Goal: Task Accomplishment & Management: Complete application form

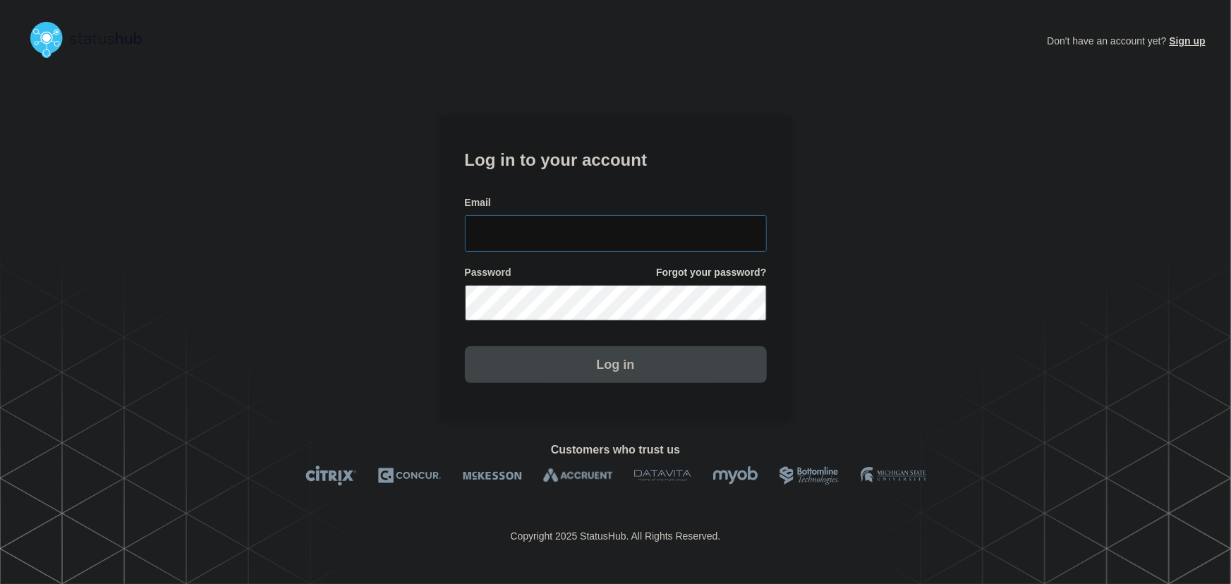
type input "[PERSON_NAME][EMAIL_ADDRESS][PERSON_NAME][DOMAIN_NAME]"
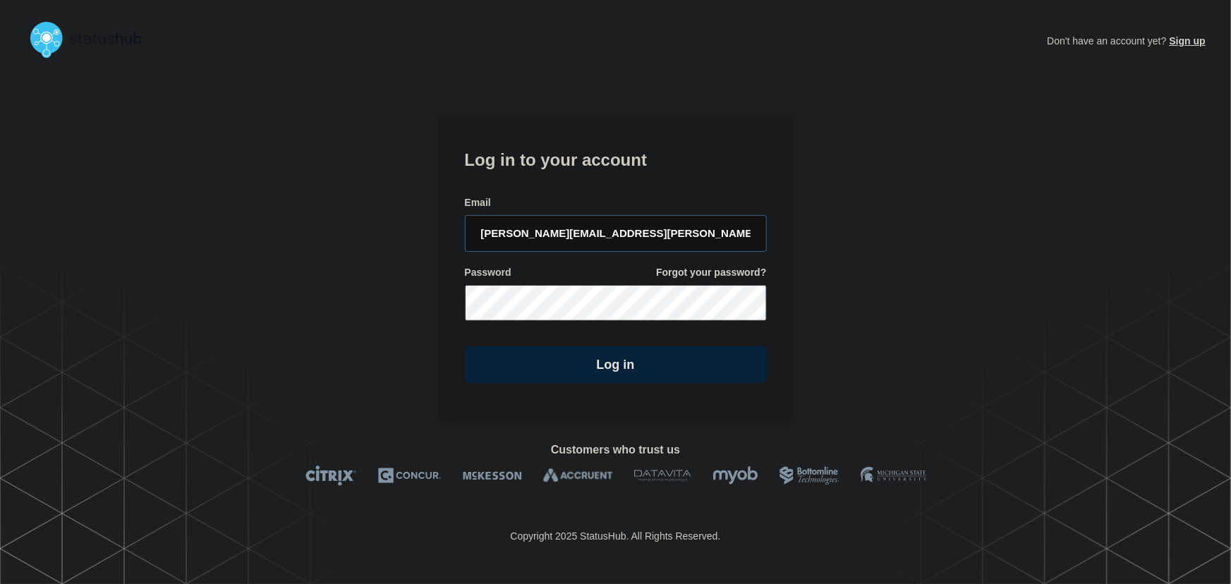
drag, startPoint x: 628, startPoint y: 243, endPoint x: 618, endPoint y: 182, distance: 62.2
click at [628, 243] on input "[PERSON_NAME][EMAIL_ADDRESS][PERSON_NAME][DOMAIN_NAME]" at bounding box center [616, 233] width 302 height 37
click at [618, 170] on form "Log in to your account Email [PERSON_NAME][EMAIL_ADDRESS][PERSON_NAME][DOMAIN_N…" at bounding box center [616, 264] width 302 height 238
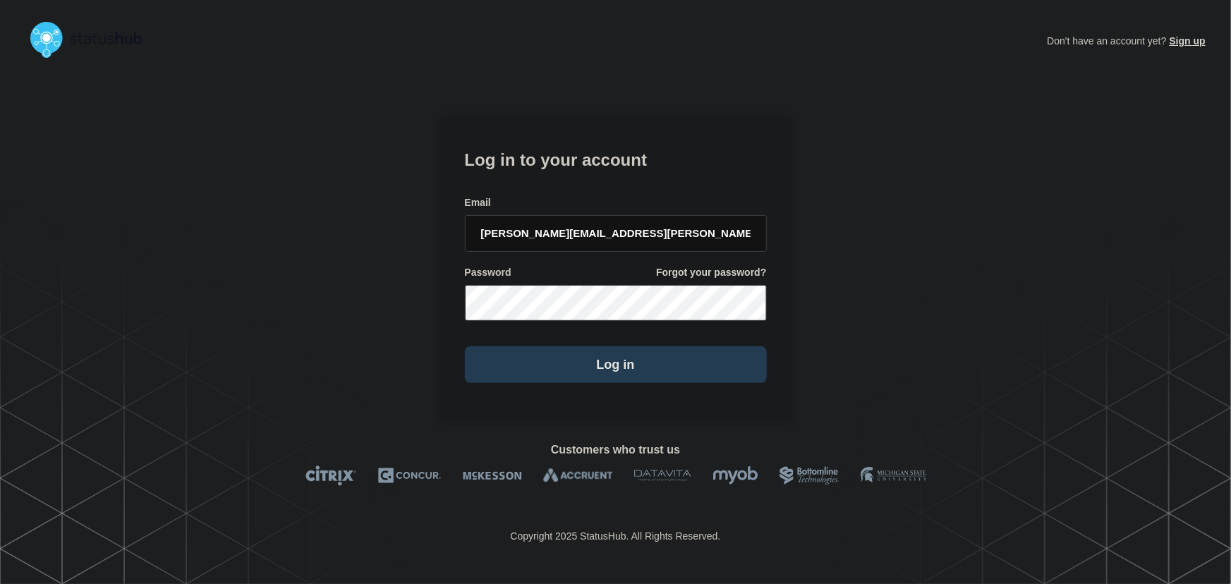
click at [619, 359] on button "Log in" at bounding box center [616, 364] width 302 height 37
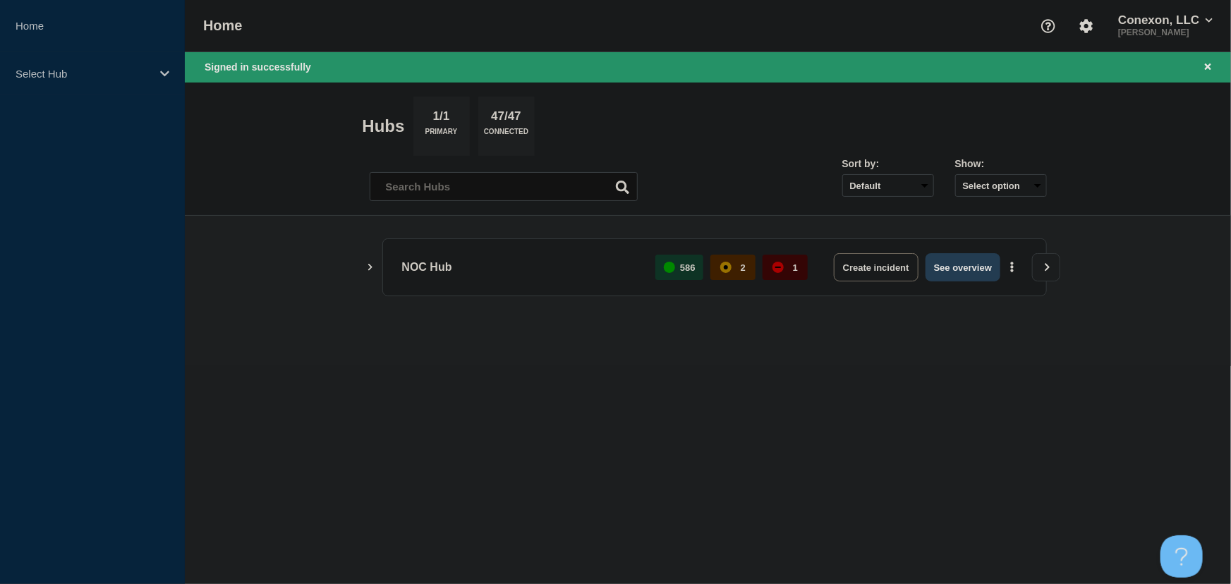
click at [954, 261] on button "See overview" at bounding box center [962, 267] width 75 height 28
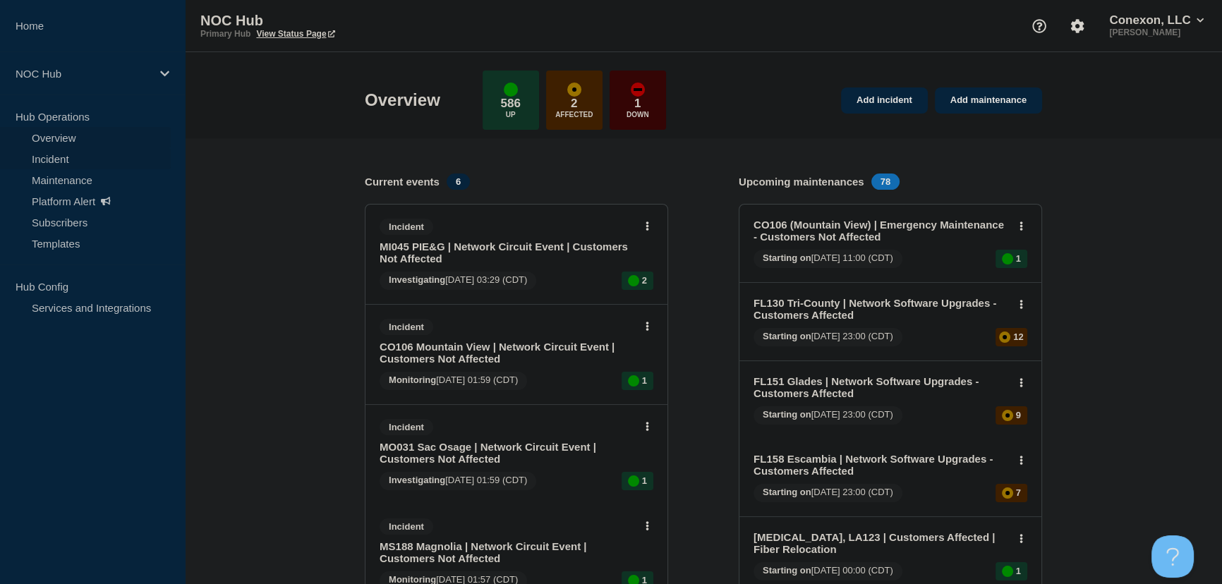
click at [56, 160] on link "Incident" at bounding box center [85, 158] width 171 height 21
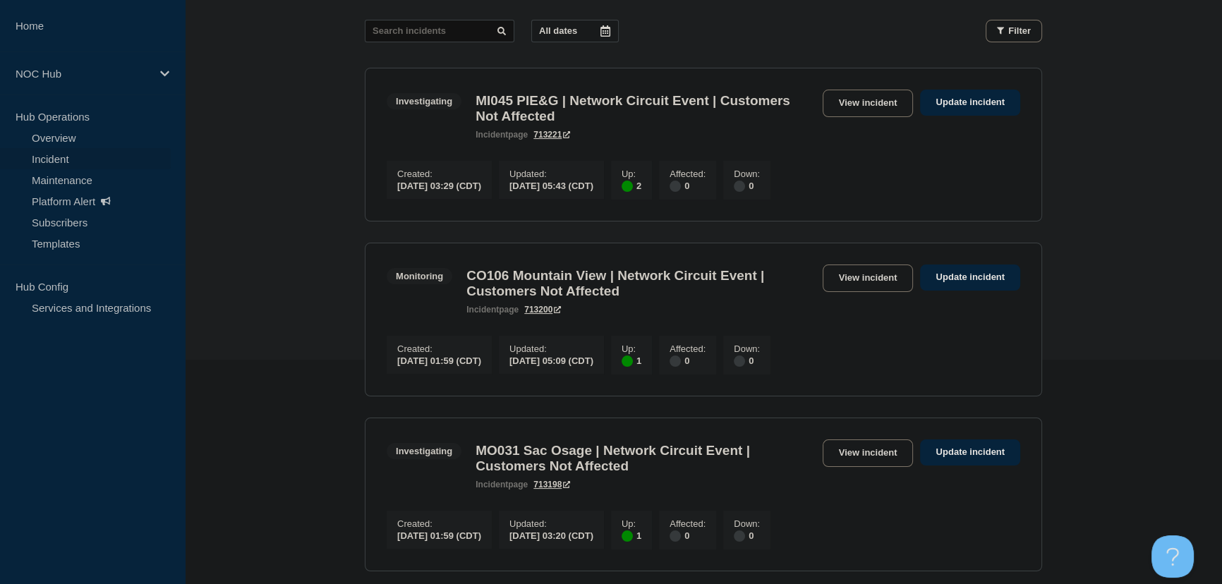
scroll to position [241, 0]
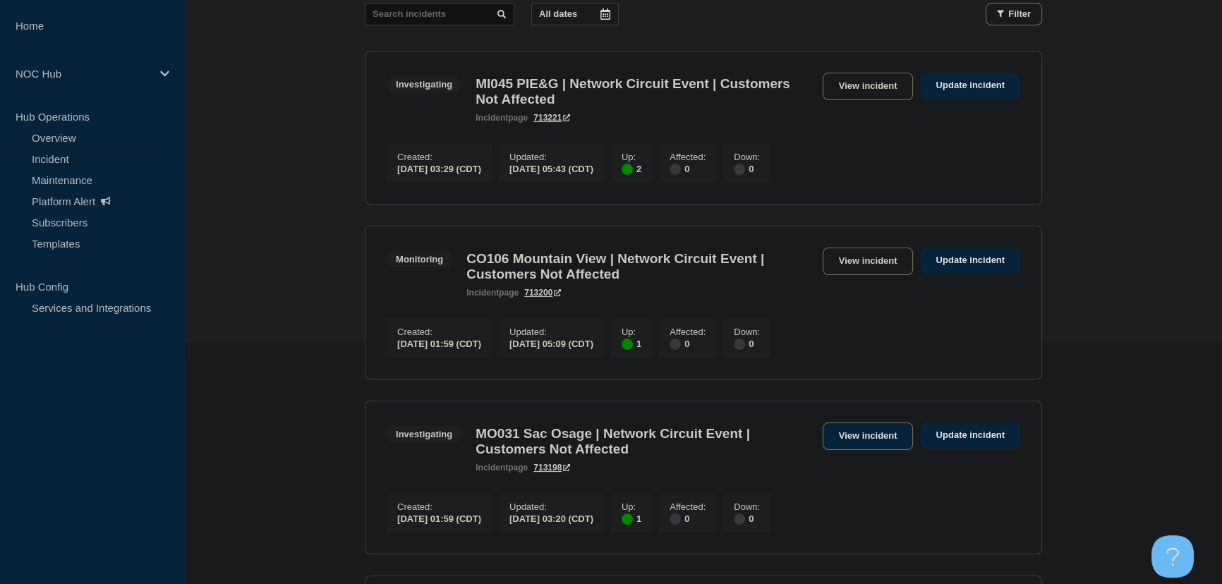
click at [865, 449] on link "View incident" at bounding box center [867, 437] width 91 height 28
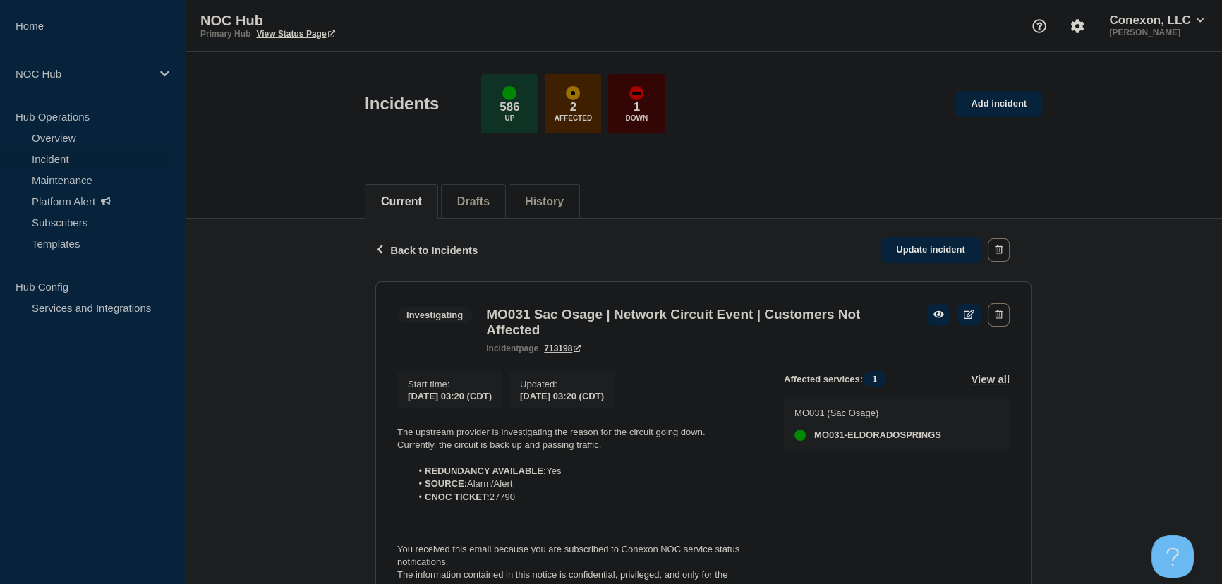
click at [322, 259] on div "Back Back to Incidents Update incident Investigating MO031 Sac Osage | Network …" at bounding box center [703, 488] width 1037 height 538
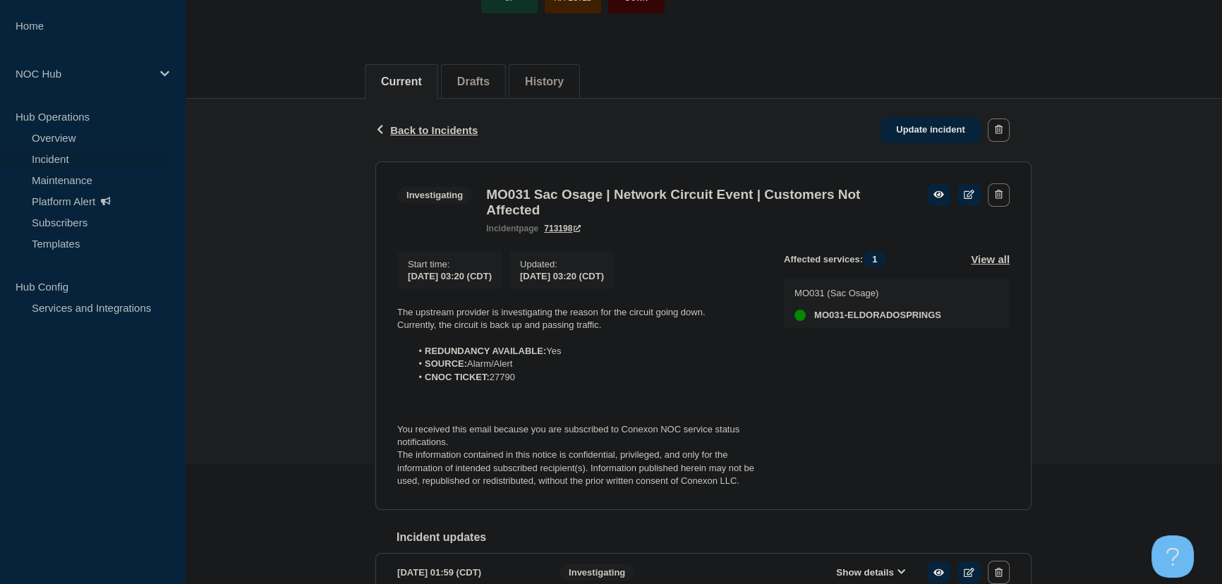
scroll to position [128, 0]
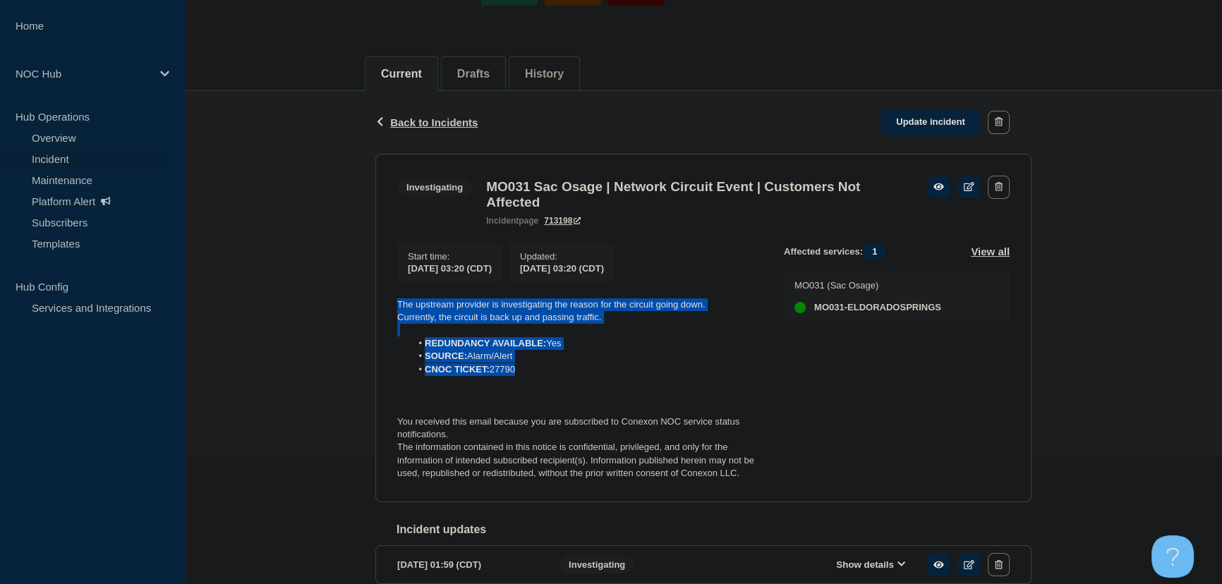
drag, startPoint x: 552, startPoint y: 381, endPoint x: 381, endPoint y: 314, distance: 184.0
click at [381, 314] on section "Investigating MO031 Sac Osage | Network Circuit Event | Customers Not Affected …" at bounding box center [703, 328] width 656 height 348
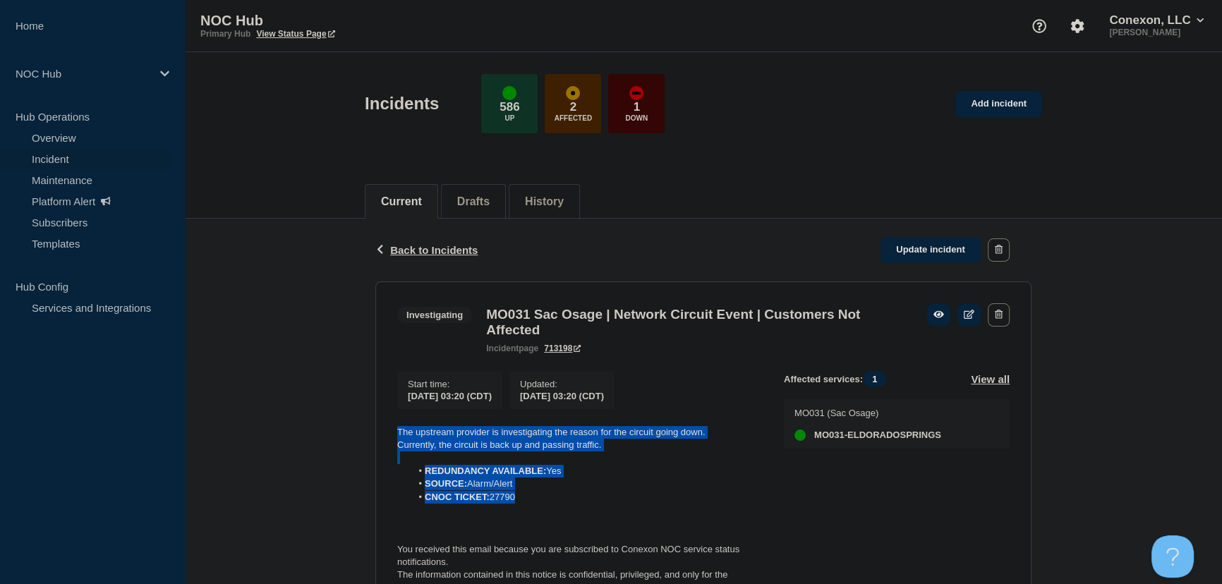
scroll to position [63, 0]
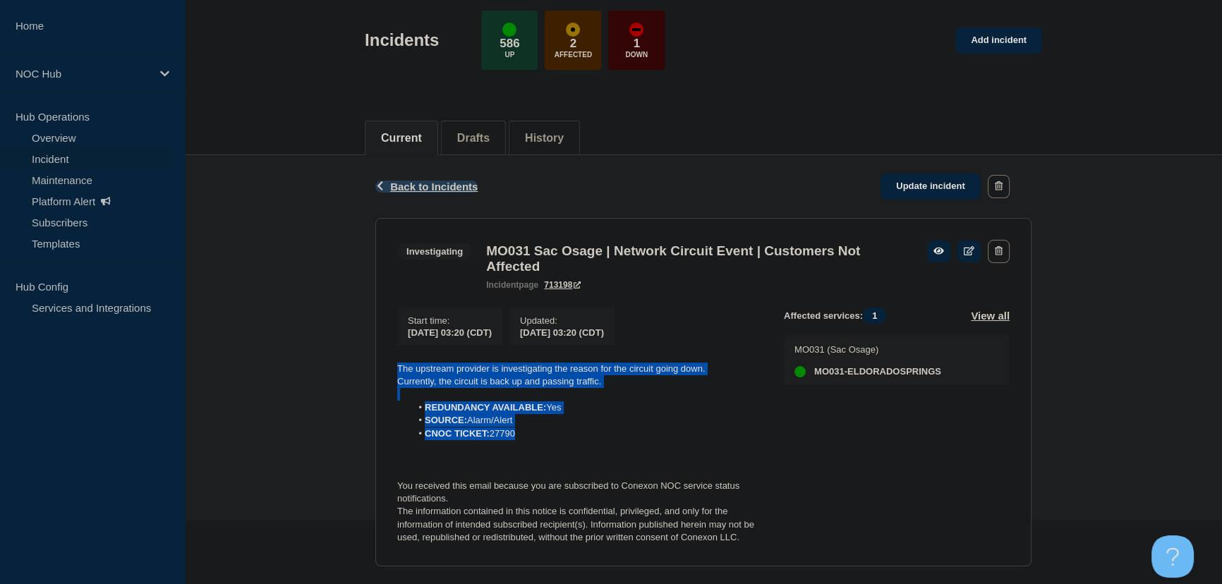
click at [444, 188] on span "Back to Incidents" at bounding box center [433, 187] width 87 height 12
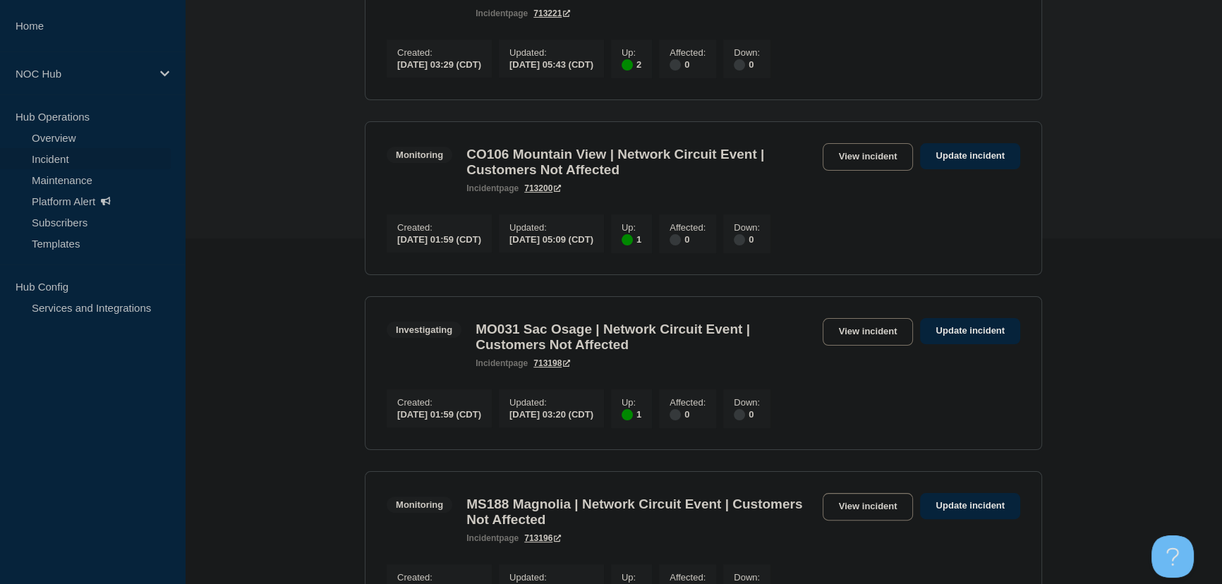
scroll to position [305, 0]
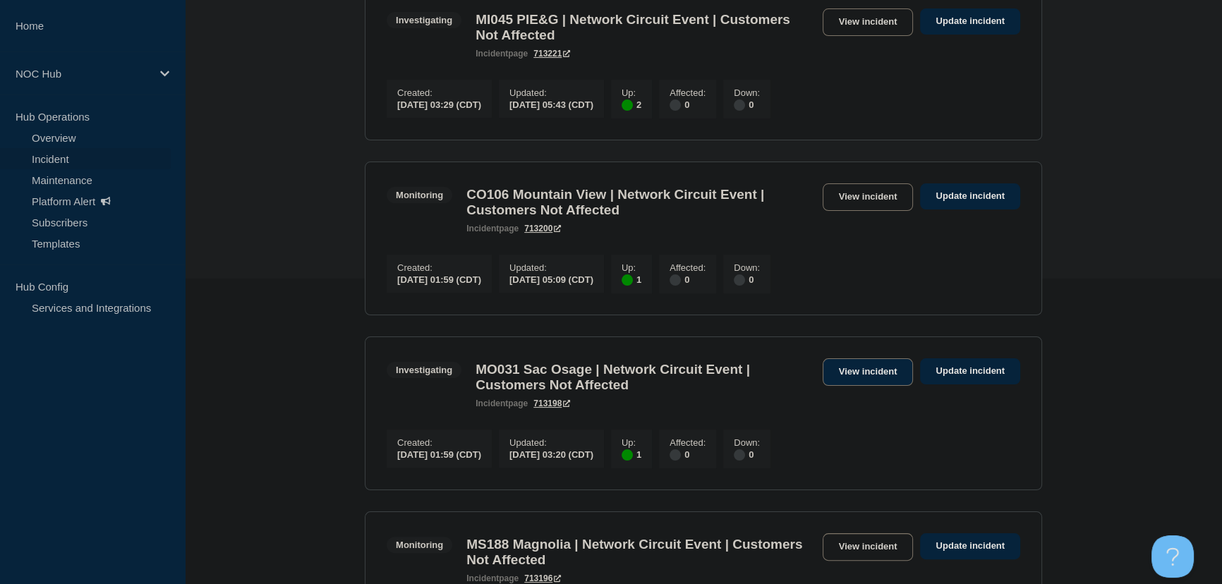
click at [867, 386] on link "View incident" at bounding box center [867, 372] width 91 height 28
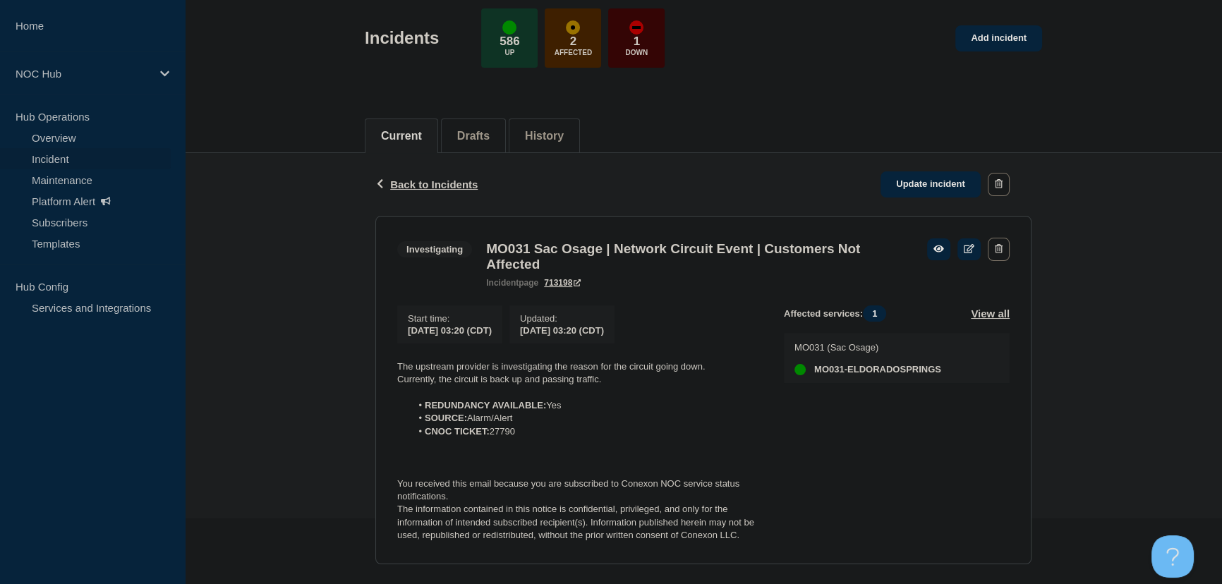
scroll to position [128, 0]
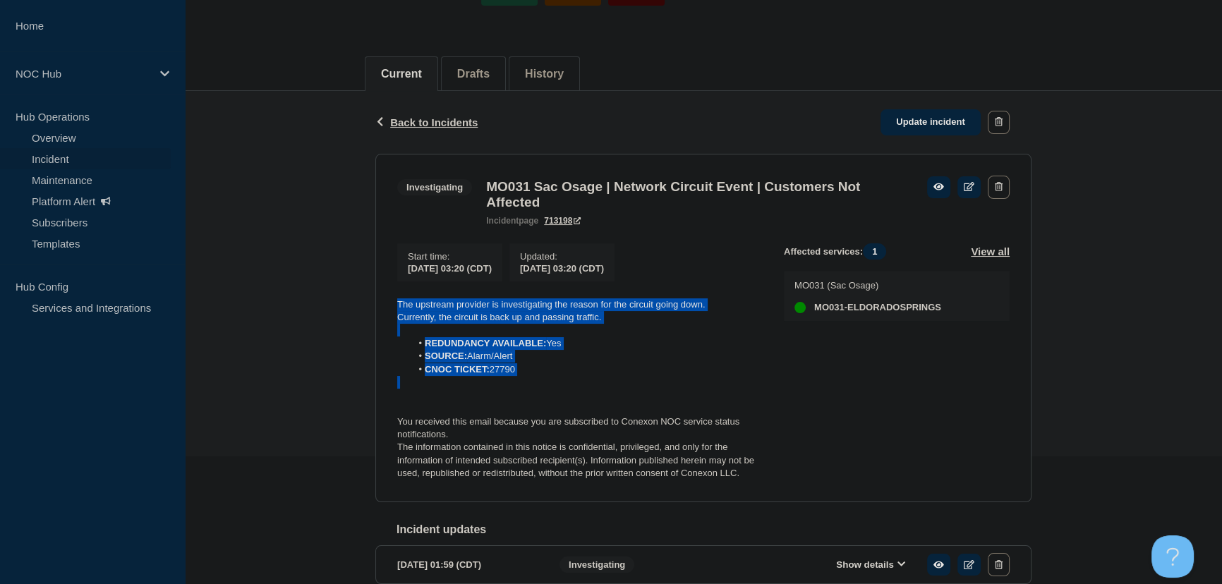
drag, startPoint x: 555, startPoint y: 387, endPoint x: 387, endPoint y: 313, distance: 184.1
click at [387, 313] on section "Investigating MO031 Sac Osage | Network Circuit Event | Customers Not Affected …" at bounding box center [703, 328] width 656 height 348
copy div "The upstream provider is investigating the reason for the circuit going down. C…"
click at [935, 124] on link "Update incident" at bounding box center [930, 122] width 100 height 26
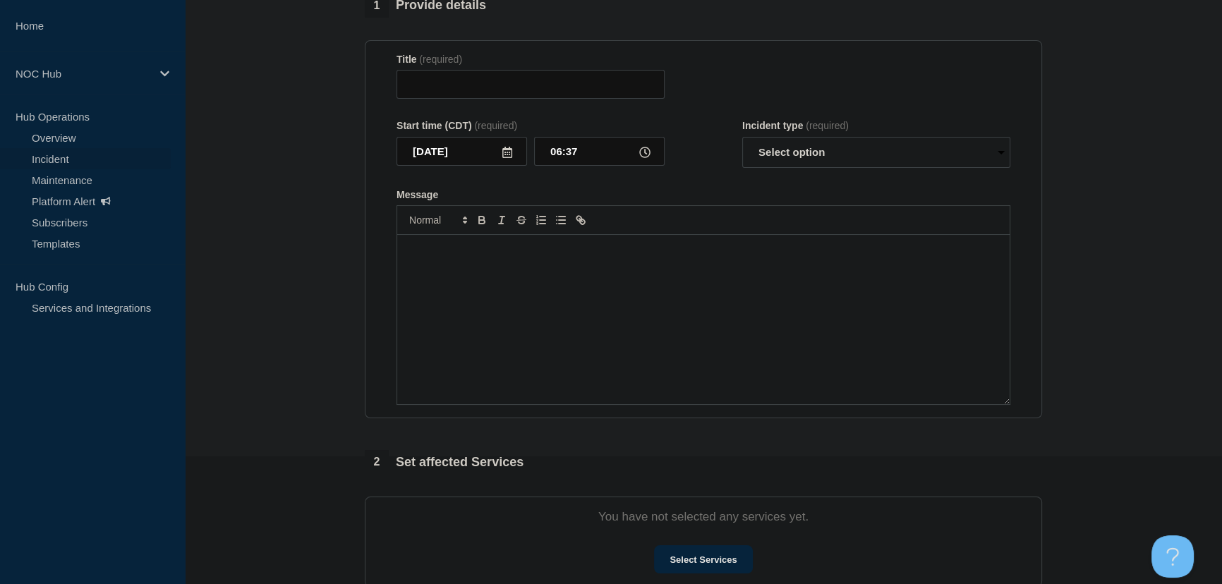
type input "MO031 Sac Osage | Network Circuit Event | Customers Not Affected"
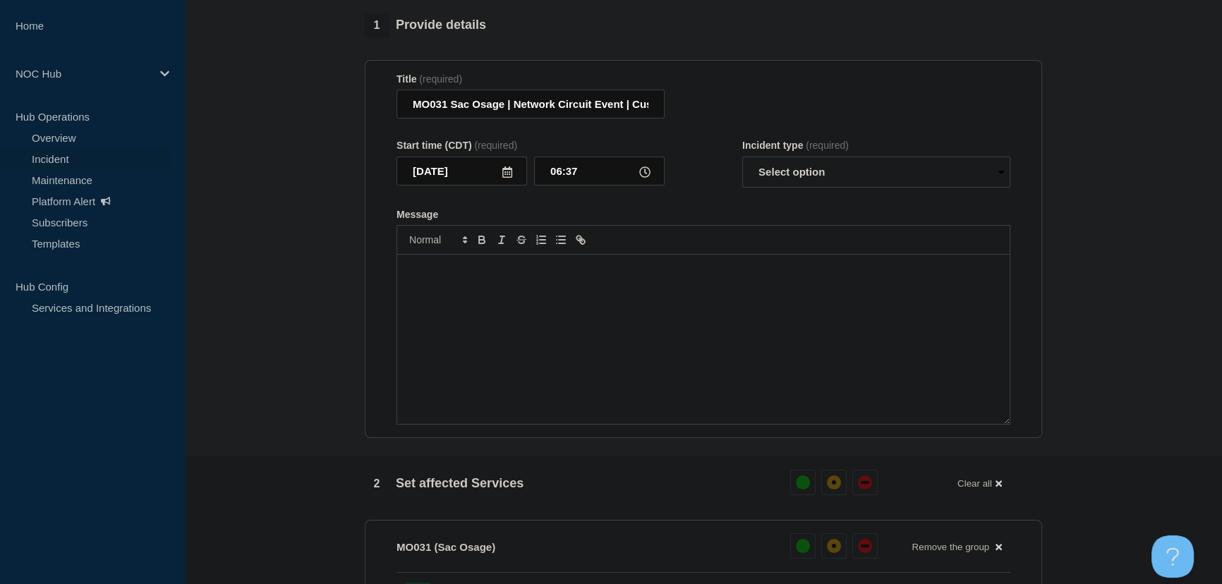
click at [634, 276] on p "Message" at bounding box center [703, 269] width 591 height 13
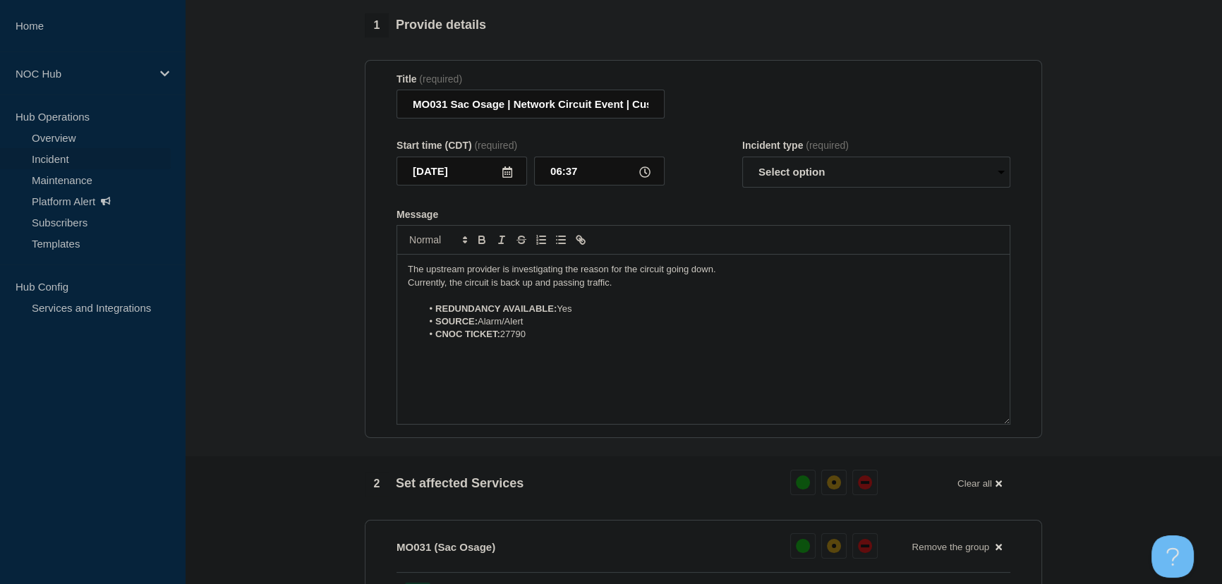
click at [464, 276] on p "The upstream provider is investigating the reason for the circuit going down." at bounding box center [703, 269] width 591 height 13
click at [506, 276] on p "The upstream provider is investigating the reason for the circuit going down." at bounding box center [703, 269] width 591 height 13
click at [408, 289] on p "Currently, the circuit is back up and passing traffic." at bounding box center [703, 283] width 591 height 13
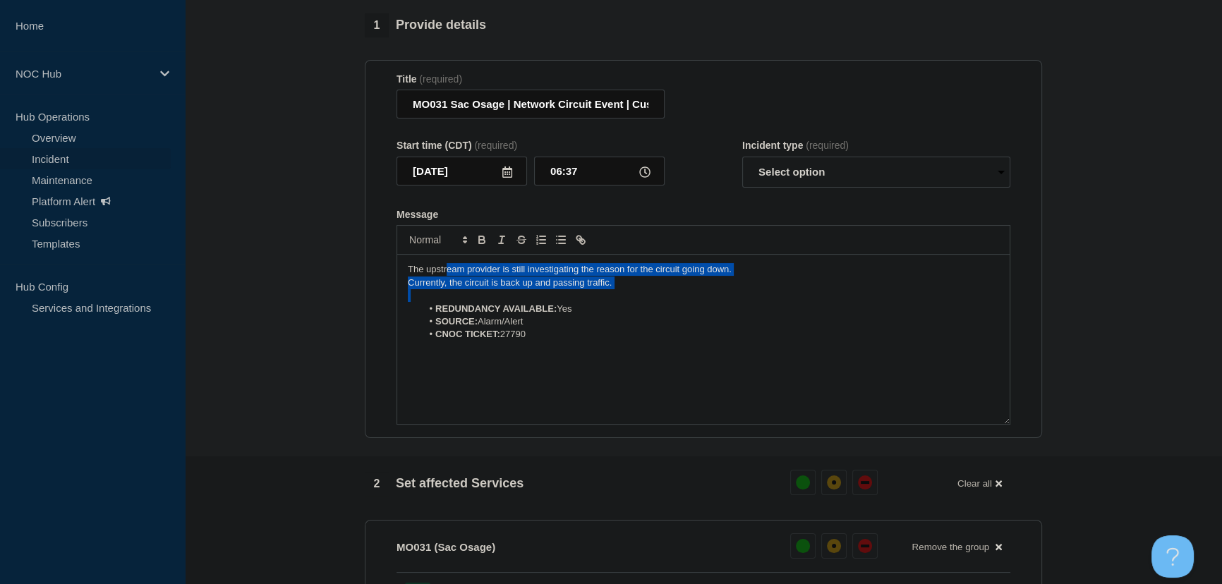
drag, startPoint x: 447, startPoint y: 279, endPoint x: 626, endPoint y: 296, distance: 180.0
click at [626, 296] on div "The upstream provider is still investigating the reason for the circuit going d…" at bounding box center [703, 339] width 612 height 169
click at [606, 289] on p "Currently, the circuit is back up and passing traffic." at bounding box center [703, 283] width 591 height 13
drag, startPoint x: 620, startPoint y: 289, endPoint x: 397, endPoint y: 269, distance: 223.8
click at [397, 269] on div "The upstream provider is still investigating the reason for the circuit going d…" at bounding box center [703, 339] width 612 height 169
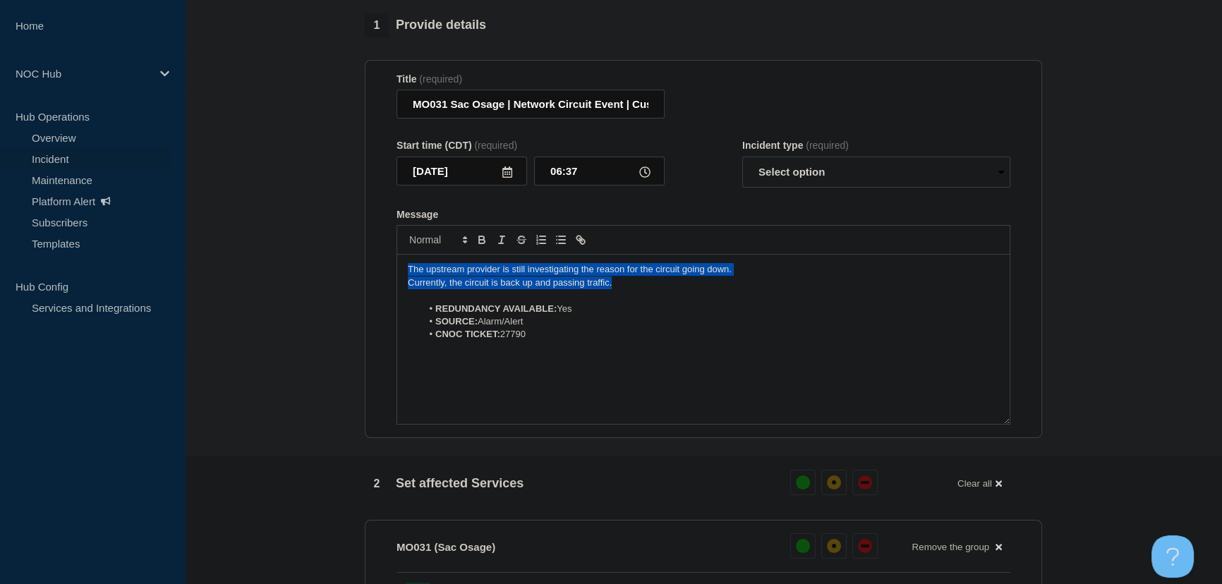
click at [451, 276] on p "The upstream provider is still investigating the reason for the circuit going d…" at bounding box center [703, 269] width 591 height 13
drag, startPoint x: 406, startPoint y: 276, endPoint x: 659, endPoint y: 298, distance: 254.2
click at [659, 298] on div "The upstream provider is still investigating the reason for the circuit going d…" at bounding box center [703, 339] width 612 height 169
click at [596, 289] on p "Currently, the circuit is back up and passing traffic." at bounding box center [703, 283] width 591 height 13
drag, startPoint x: 621, startPoint y: 292, endPoint x: 311, endPoint y: 258, distance: 312.2
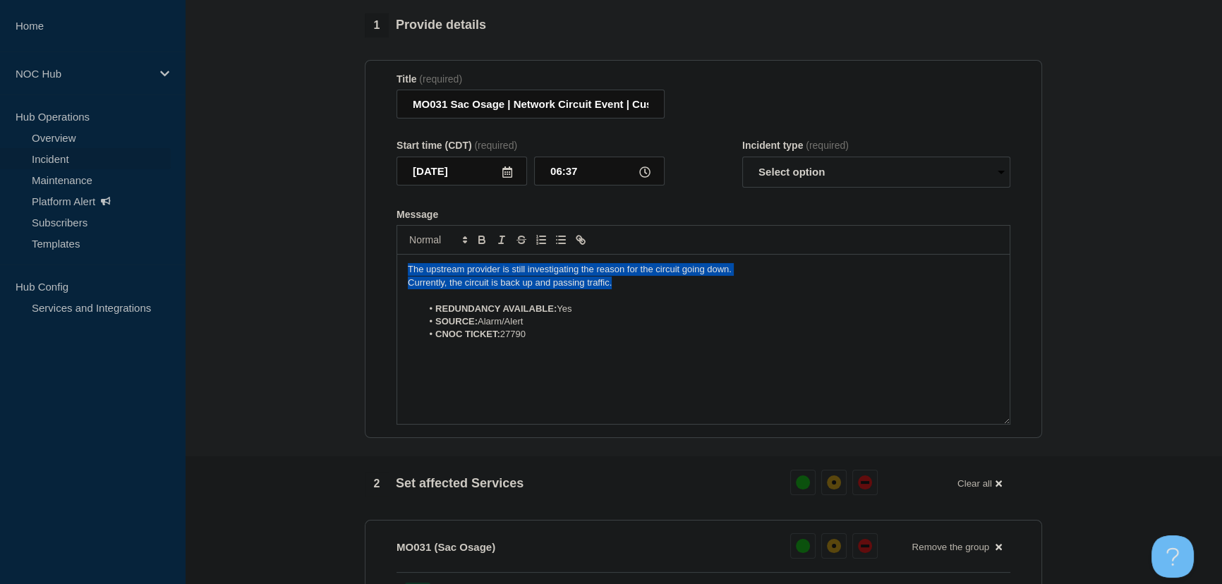
click at [311, 258] on section "1 Provide details Title (required) MO031 Sac Osage | Network Circuit Event | Cu…" at bounding box center [703, 534] width 1037 height 1042
click at [509, 284] on p "Currently, the circuit is back up and passing traffic." at bounding box center [703, 283] width 591 height 13
drag, startPoint x: 403, startPoint y: 280, endPoint x: 620, endPoint y: 296, distance: 217.1
click at [620, 296] on div "The upstream provider is still investigating the reason for the circuit going d…" at bounding box center [703, 339] width 612 height 169
click at [597, 289] on p "Currently, the circuit is back up and passing traffic." at bounding box center [703, 283] width 591 height 13
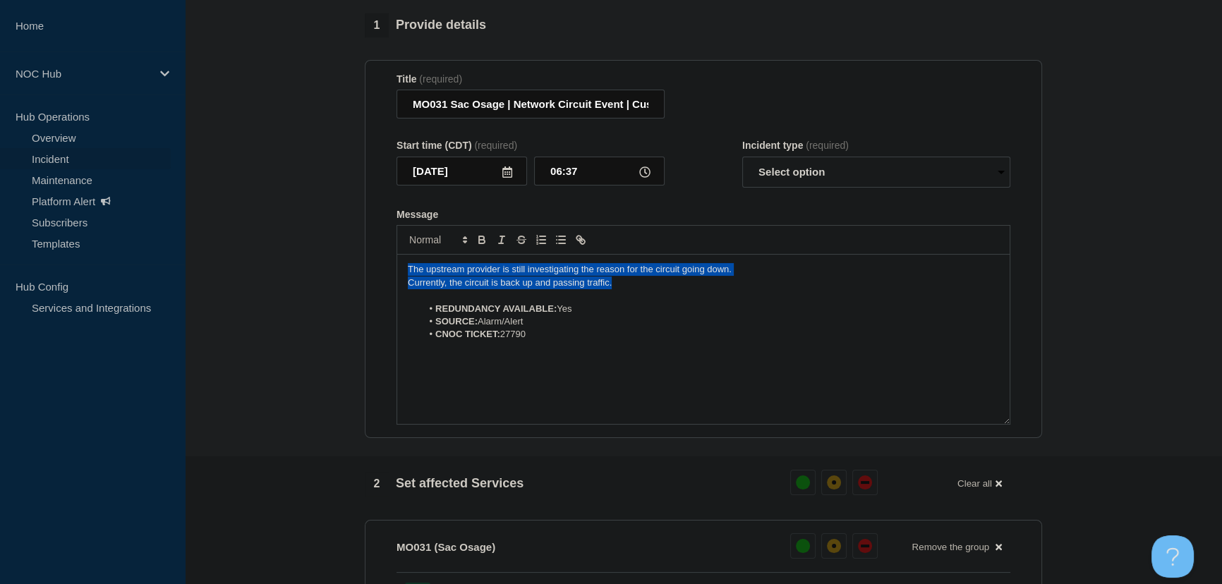
drag, startPoint x: 616, startPoint y: 293, endPoint x: 379, endPoint y: 267, distance: 237.7
click at [379, 267] on section "Title (required) MO031 Sac Osage | Network Circuit Event | Customers Not Affect…" at bounding box center [703, 249] width 677 height 379
click at [454, 276] on p "The upstream provider is still investigating the reason for the circuit going d…" at bounding box center [703, 269] width 591 height 13
drag, startPoint x: 402, startPoint y: 275, endPoint x: 672, endPoint y: 299, distance: 271.2
click at [672, 299] on div "The upstream provider is still investigating the reason for the circuit going d…" at bounding box center [703, 339] width 612 height 169
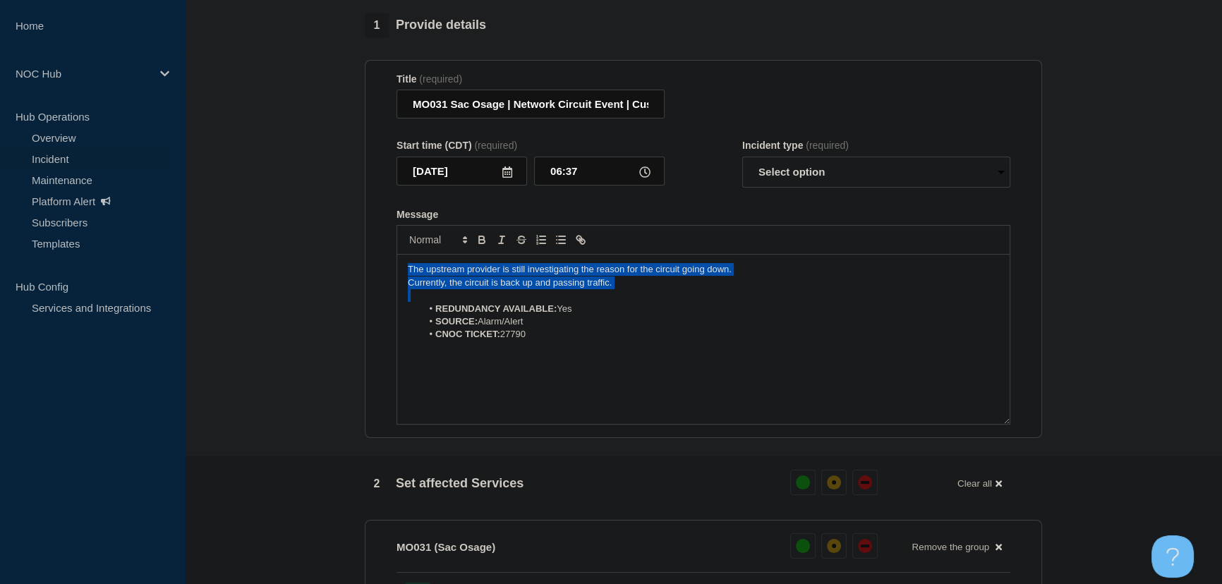
click at [530, 276] on p "The upstream provider is still investigating the reason for the circuit going d…" at bounding box center [703, 269] width 591 height 13
drag, startPoint x: 636, startPoint y: 300, endPoint x: 289, endPoint y: 247, distance: 350.4
click at [289, 247] on section "1 Provide details Title (required) MO031 Sac Osage | Network Circuit Event | Cu…" at bounding box center [703, 534] width 1037 height 1042
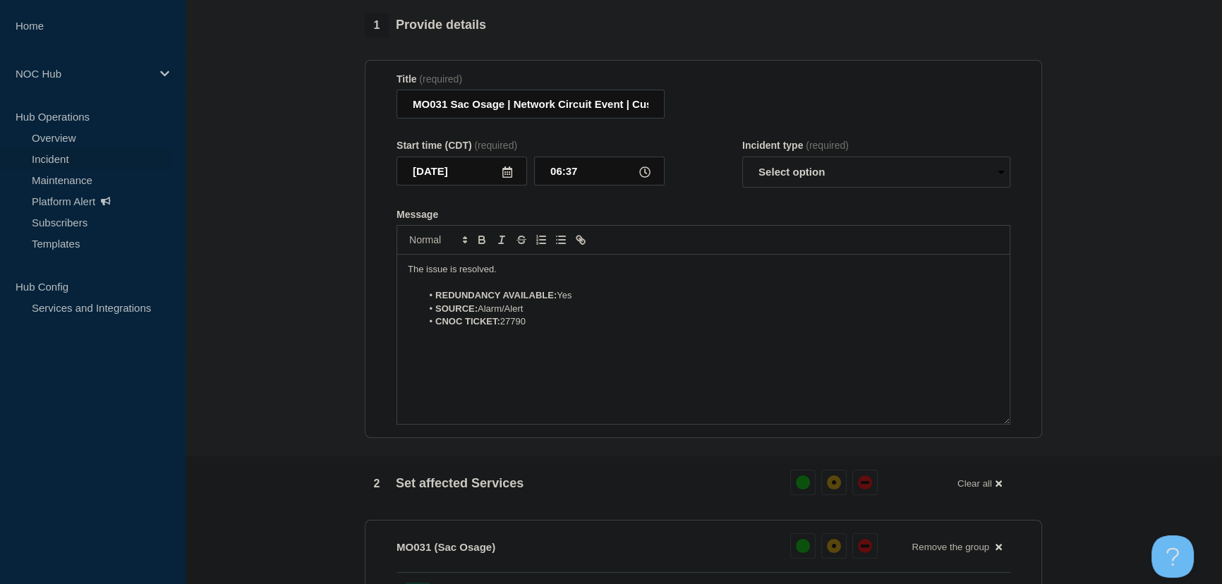
click at [527, 276] on p "The issue is resolved." at bounding box center [703, 269] width 591 height 13
click at [803, 162] on div "Incident type (required) Select option Investigating Identified Monitoring Reso…" at bounding box center [876, 164] width 268 height 48
click at [798, 185] on select "Select option Investigating Identified Monitoring Resolved" at bounding box center [876, 172] width 268 height 31
click at [693, 213] on form "Title (required) MO031 Sac Osage | Network Circuit Event | Customers Not Affect…" at bounding box center [703, 249] width 614 height 352
click at [722, 196] on form "Title (required) MO031 Sac Osage | Network Circuit Event | Customers Not Affect…" at bounding box center [703, 249] width 614 height 352
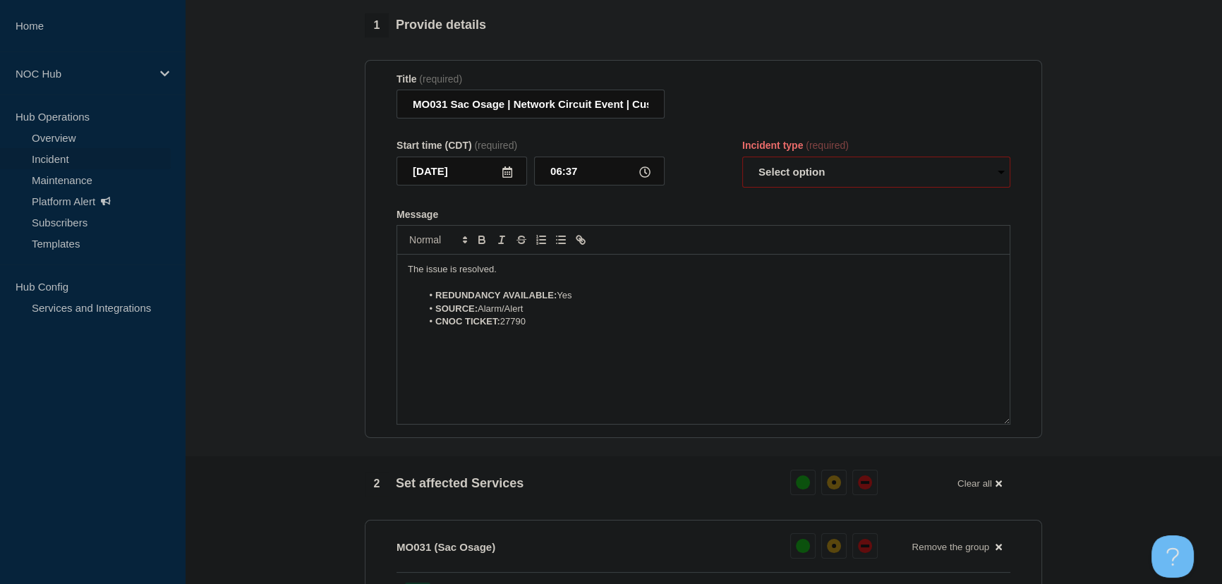
click at [513, 276] on p "The issue is resolved." at bounding box center [703, 269] width 591 height 13
click at [817, 184] on select "Select option Investigating Identified Monitoring Resolved" at bounding box center [876, 172] width 268 height 31
select select "resolved"
click at [742, 164] on select "Select option Investigating Identified Monitoring Resolved" at bounding box center [876, 172] width 268 height 31
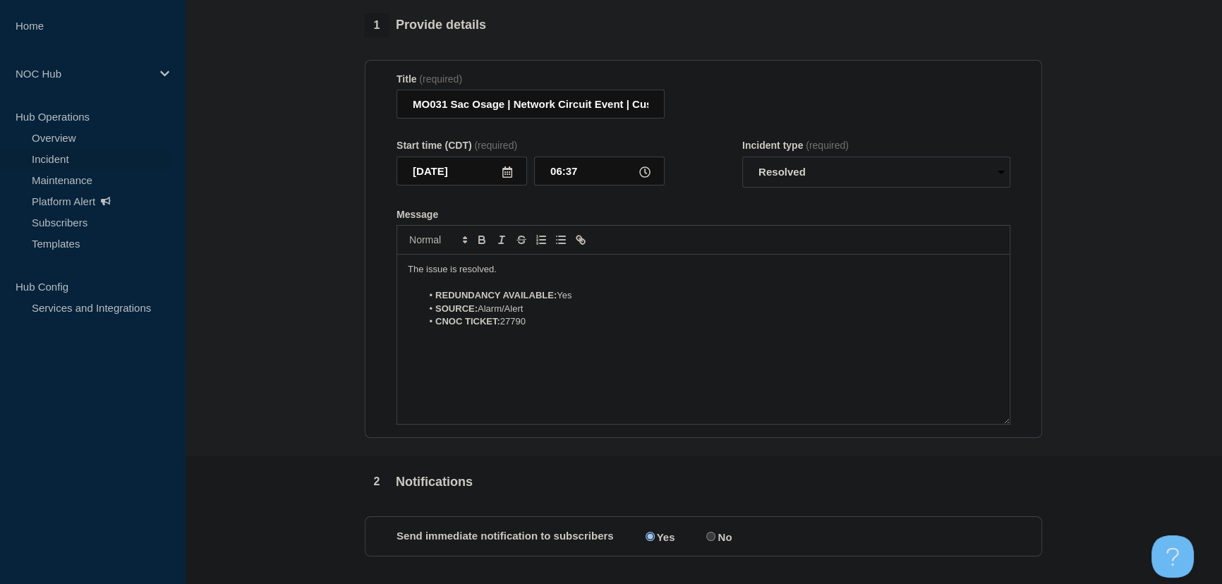
click at [733, 229] on div "Message The issue is resolved. REDUNDANCY AVAILABLE: Yes SOURCE: Alarm/Alert CN…" at bounding box center [703, 317] width 614 height 217
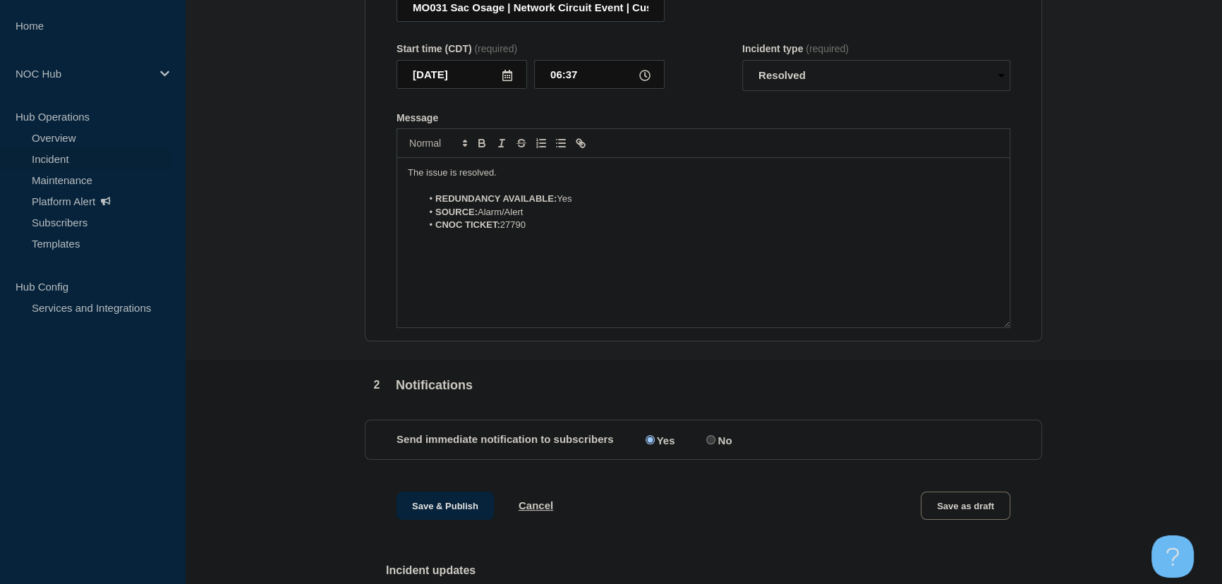
scroll to position [384, 0]
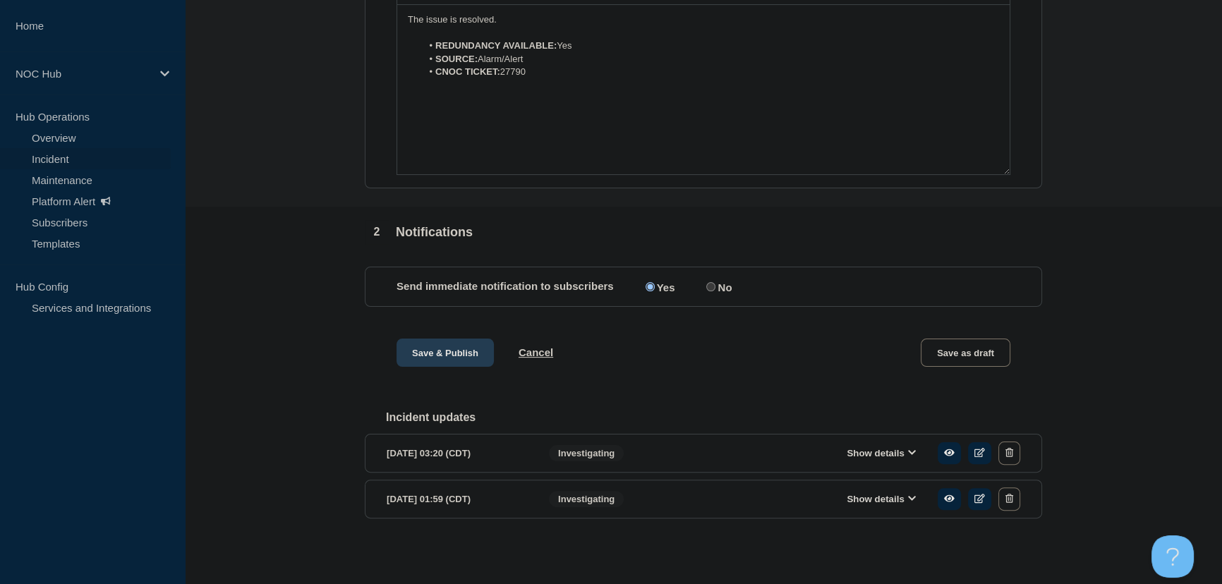
click at [403, 360] on button "Save & Publish" at bounding box center [444, 353] width 97 height 28
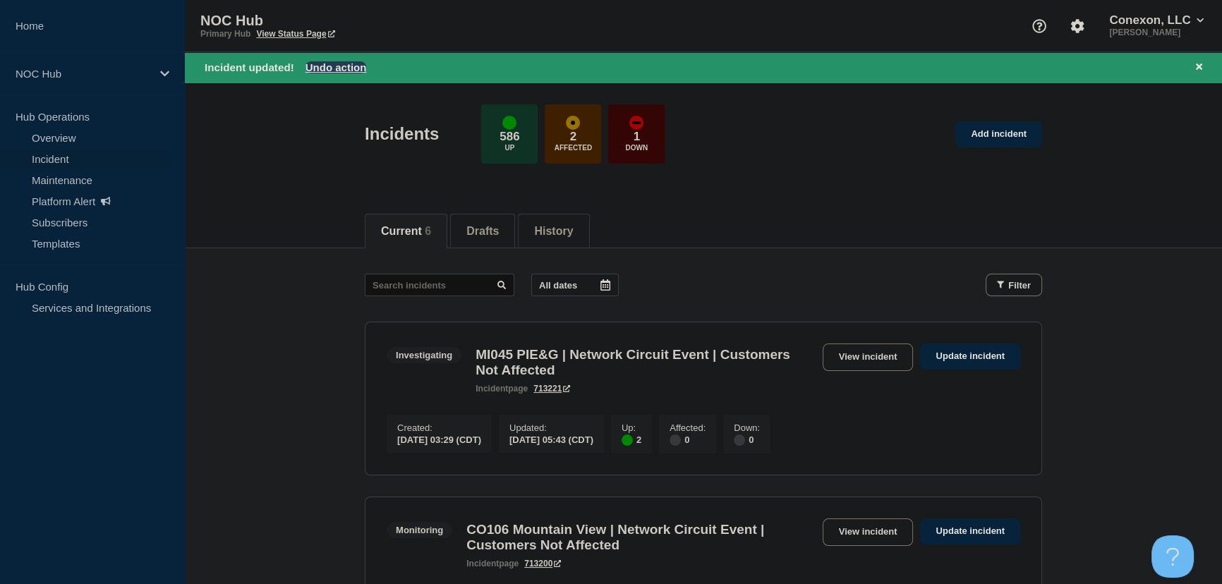
click at [331, 64] on button "Undo action" at bounding box center [335, 67] width 61 height 12
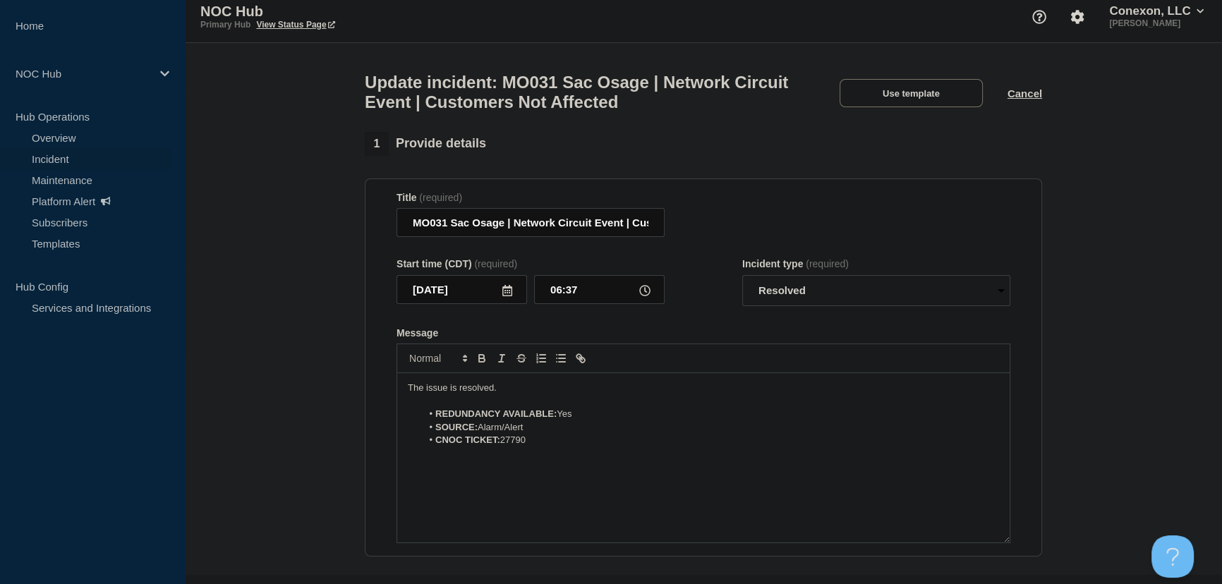
scroll to position [192, 0]
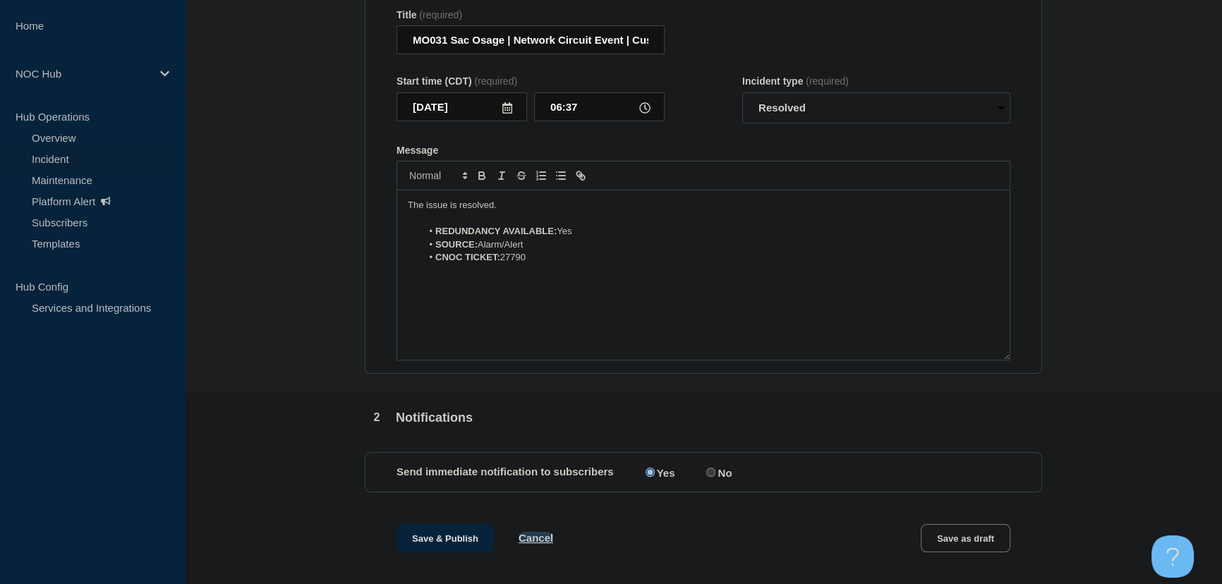
click at [536, 544] on button "Cancel" at bounding box center [535, 538] width 35 height 12
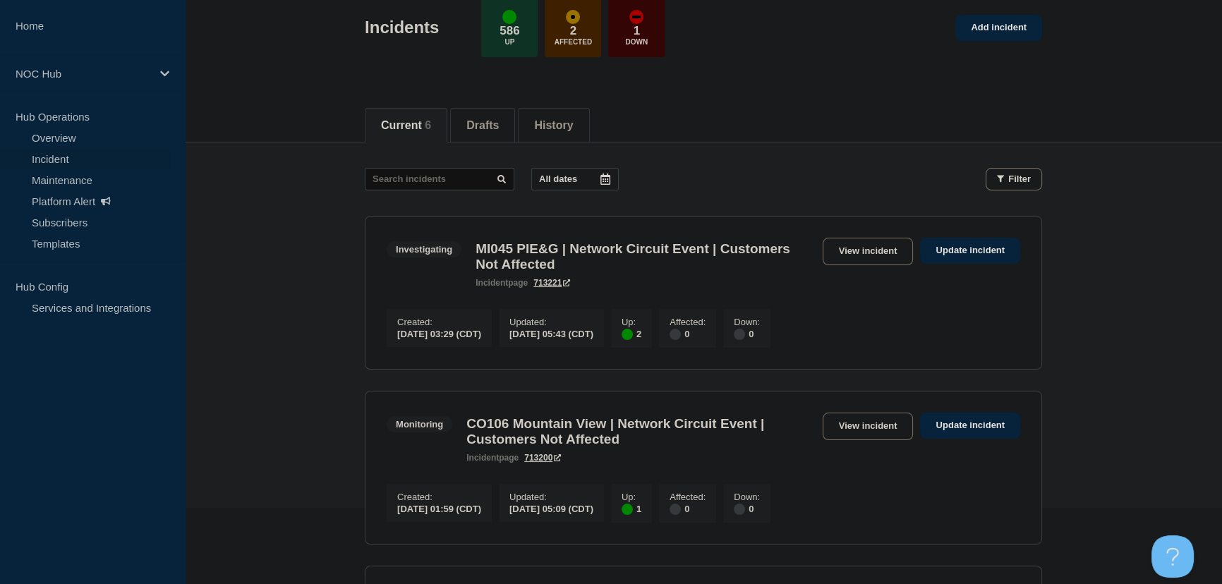
scroll to position [256, 0]
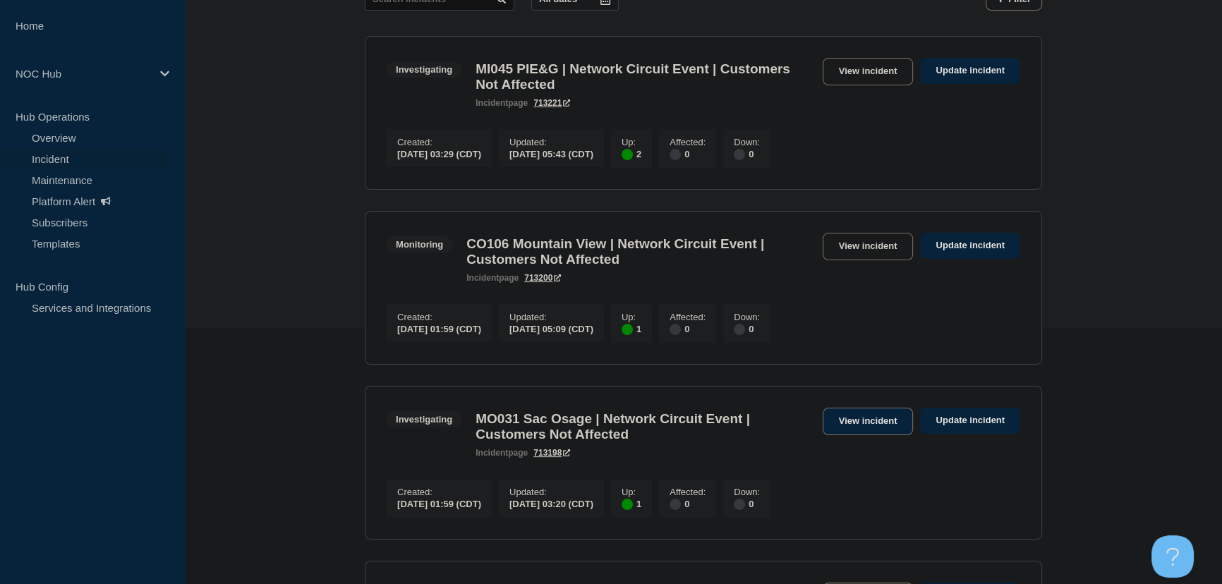
click at [832, 429] on link "View incident" at bounding box center [867, 422] width 91 height 28
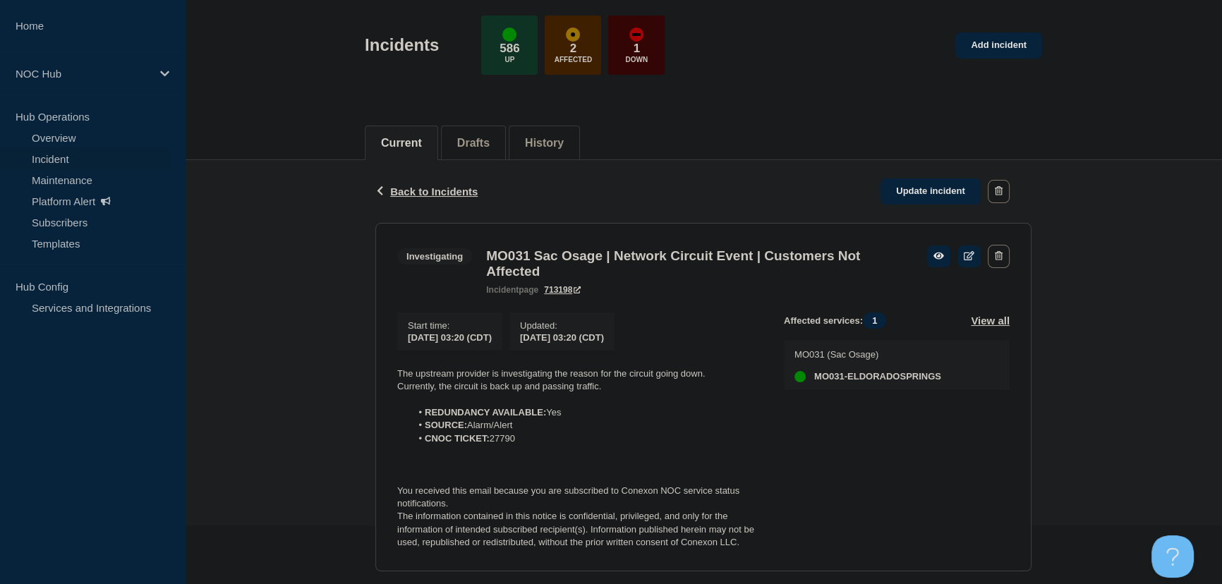
scroll to position [128, 0]
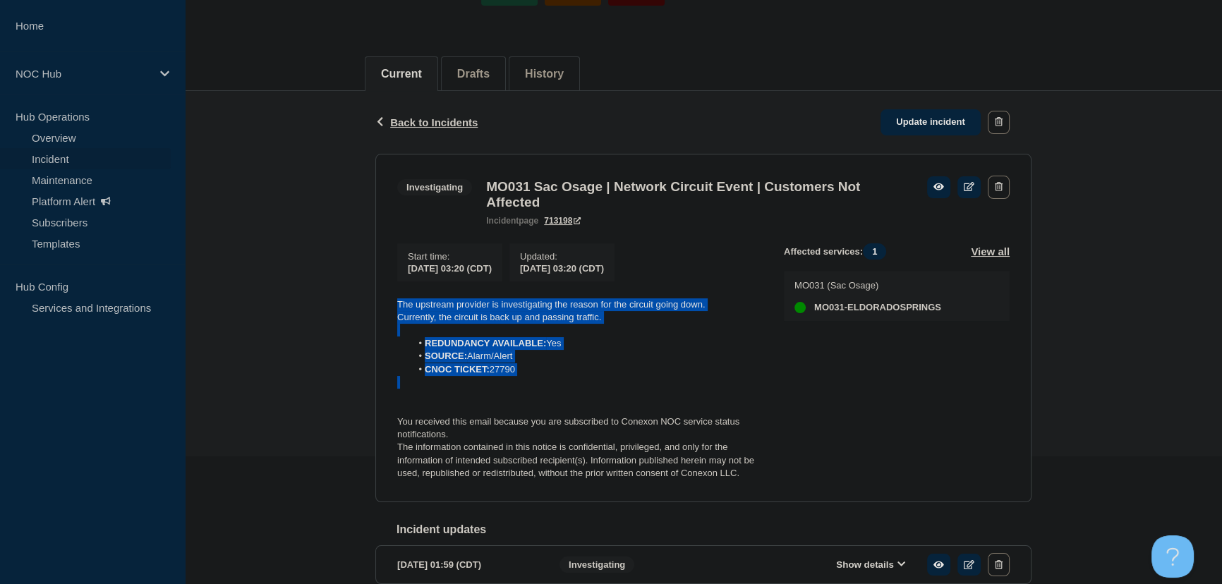
drag, startPoint x: 556, startPoint y: 394, endPoint x: 339, endPoint y: 305, distance: 233.8
click at [339, 305] on div "Back Back to Incidents Update incident Investigating MO031 Sac Osage | Network …" at bounding box center [703, 360] width 1037 height 538
copy div "The upstream provider is investigating the reason for the circuit going down. C…"
click at [935, 116] on link "Update incident" at bounding box center [930, 122] width 100 height 26
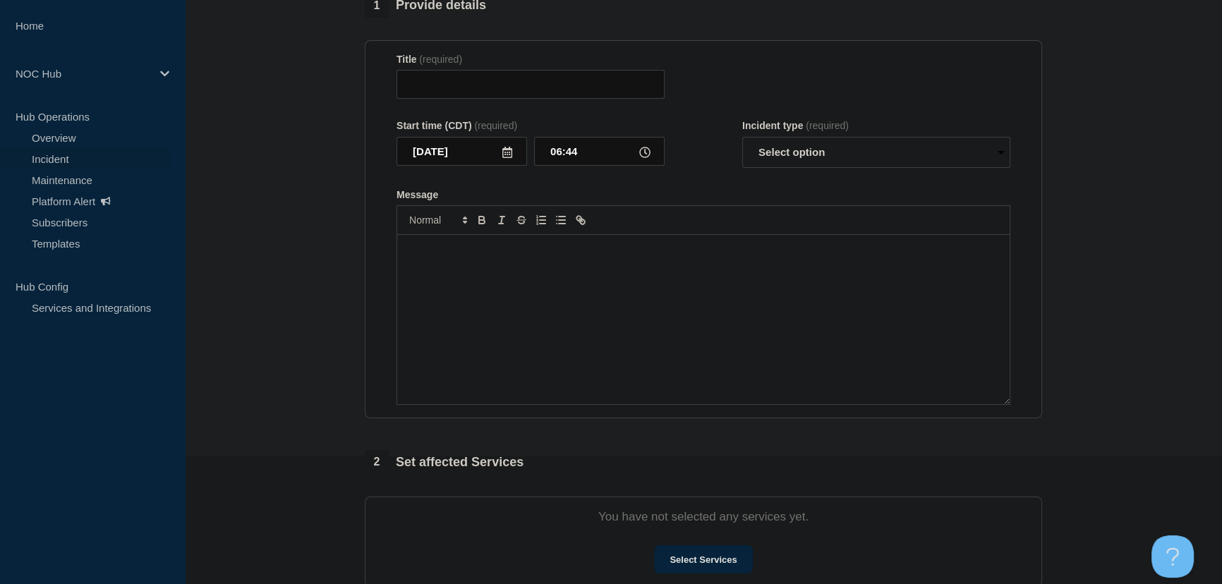
type input "MO031 Sac Osage | Network Circuit Event | Customers Not Affected"
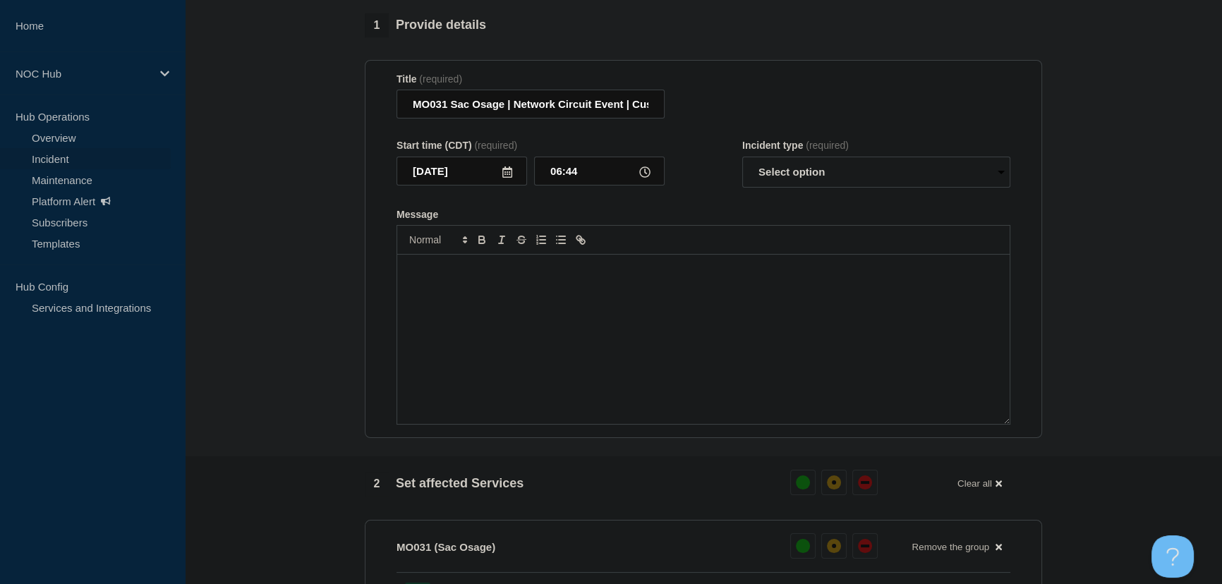
click at [540, 289] on div "Message" at bounding box center [703, 339] width 612 height 169
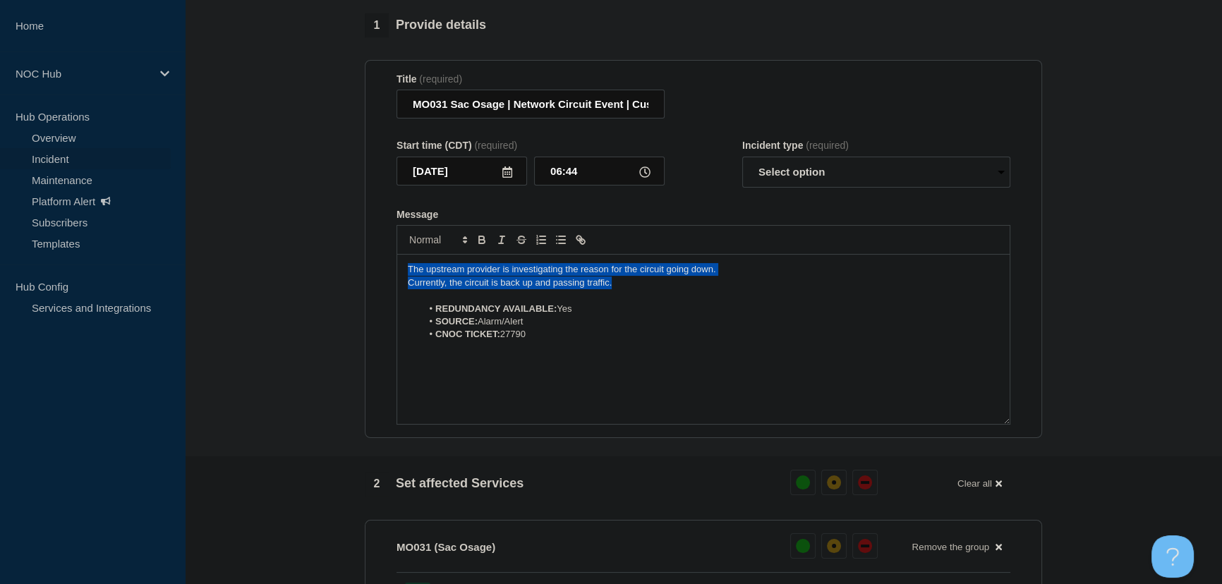
drag, startPoint x: 651, startPoint y: 284, endPoint x: 381, endPoint y: 269, distance: 270.6
click at [381, 269] on section "Title (required) MO031 Sac Osage | Network Circuit Event | Customers Not Affect…" at bounding box center [703, 249] width 677 height 379
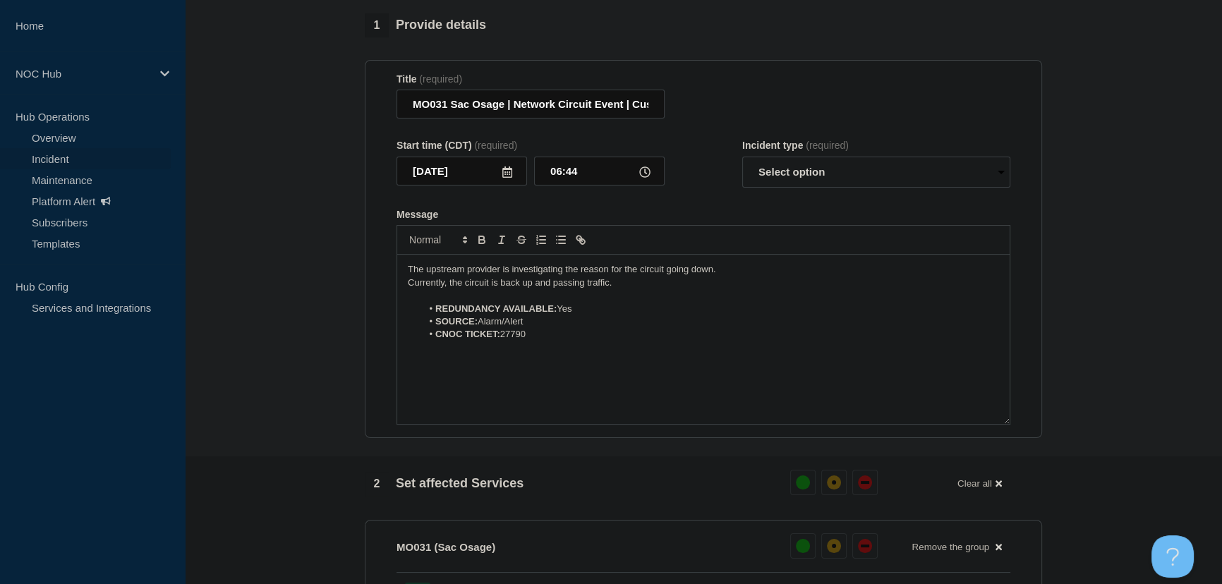
click at [598, 300] on p "Message" at bounding box center [703, 295] width 591 height 13
click at [614, 289] on p "Currently, the circuit is back up and passing traffic." at bounding box center [703, 283] width 591 height 13
drag, startPoint x: 627, startPoint y: 262, endPoint x: 358, endPoint y: 254, distance: 269.6
click at [358, 254] on div "1 Provide details Title (required) MO031 Sac Osage | Network Circuit Event | Cu…" at bounding box center [703, 534] width 693 height 1042
click at [496, 276] on p "This is due to a power issue on the providers side. They are working to restore…" at bounding box center [703, 269] width 591 height 13
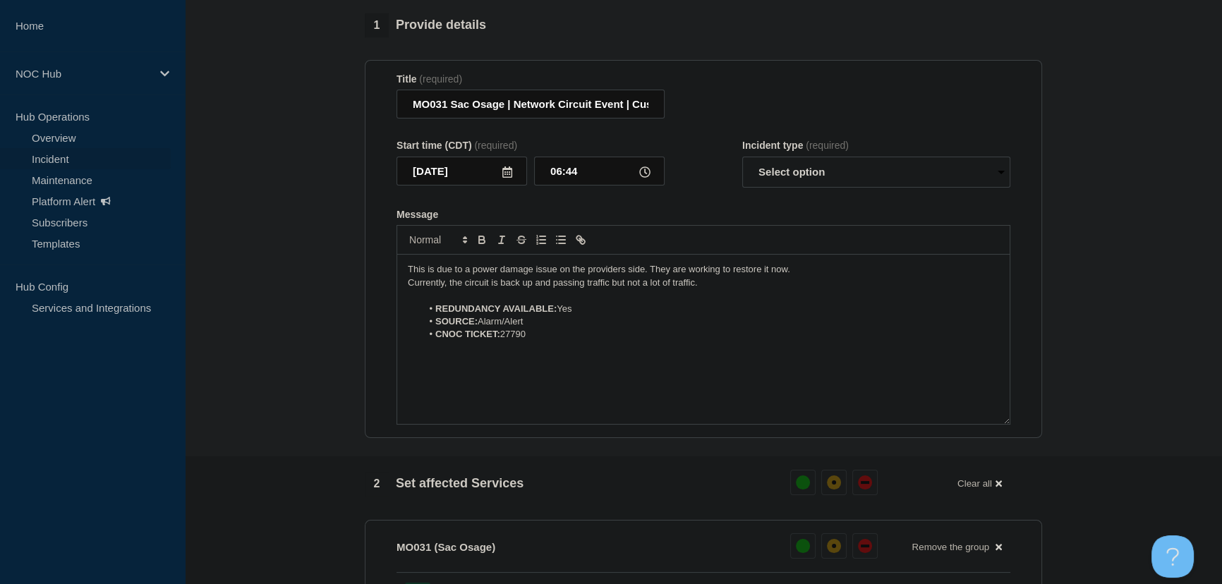
click at [789, 151] on div "Incident type (required)" at bounding box center [876, 145] width 268 height 11
click at [784, 168] on select "Select option Investigating Identified Monitoring Resolved" at bounding box center [876, 172] width 268 height 31
select select "identified"
click at [742, 164] on select "Select option Investigating Identified Monitoring Resolved" at bounding box center [876, 172] width 268 height 31
click at [724, 211] on form "Title (required) MO031 Sac Osage | Network Circuit Event | Customers Not Affect…" at bounding box center [703, 249] width 614 height 352
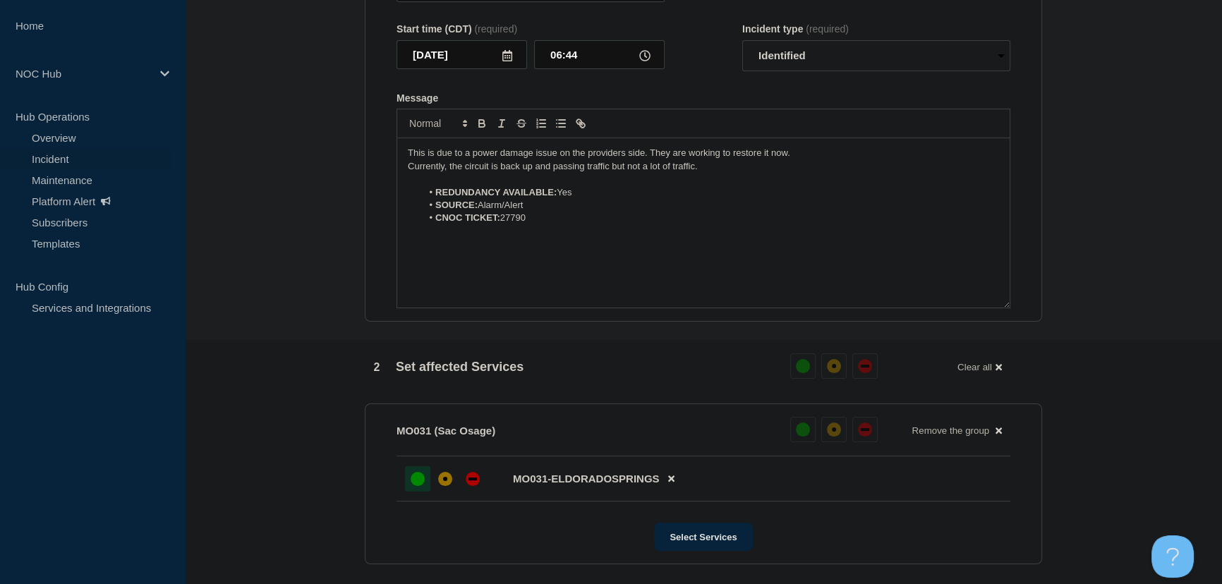
scroll to position [513, 0]
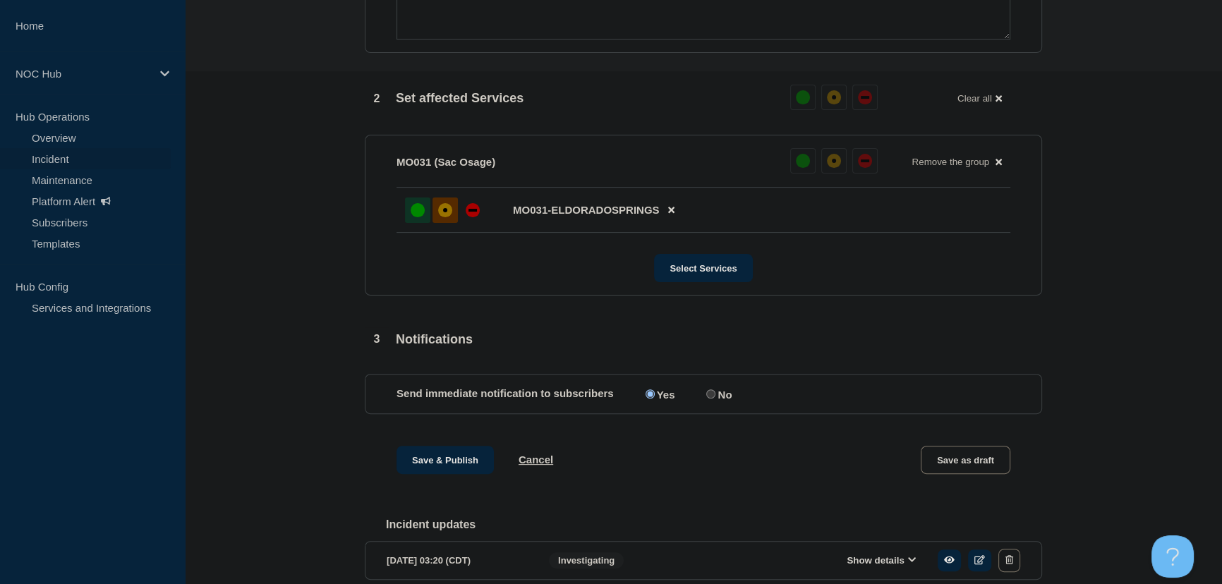
click at [446, 223] on div at bounding box center [444, 210] width 25 height 25
click at [444, 467] on button "Save & Publish" at bounding box center [444, 460] width 97 height 28
